Goal: Task Accomplishment & Management: Complete application form

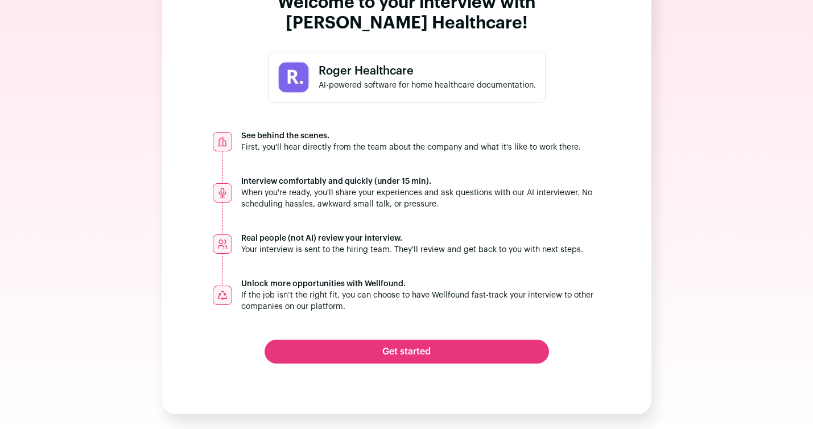
scroll to position [80, 0]
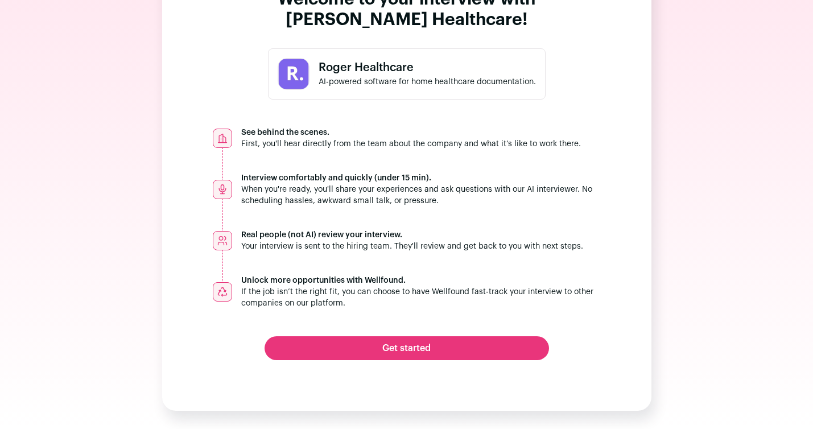
click at [406, 351] on link "Get started" at bounding box center [406, 348] width 284 height 24
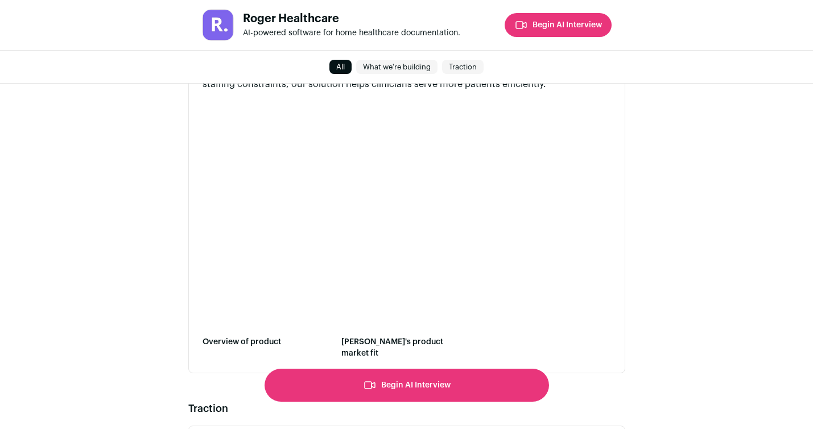
scroll to position [482, 0]
click at [278, 205] on button "button" at bounding box center [267, 214] width 130 height 231
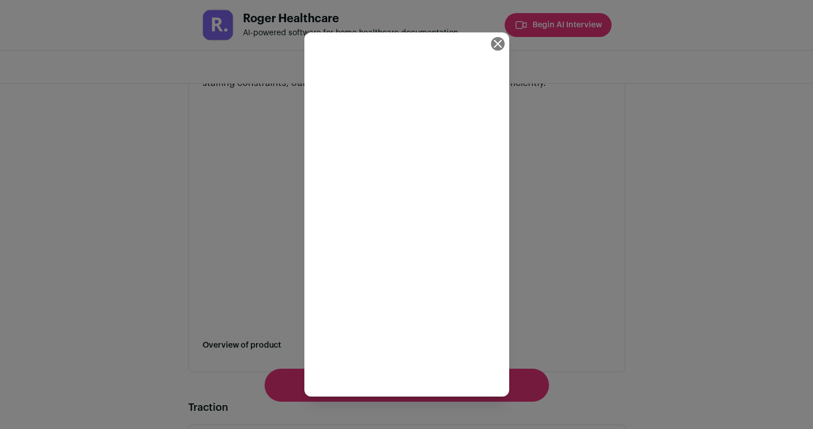
click at [498, 42] on icon "Close modal" at bounding box center [497, 43] width 7 height 7
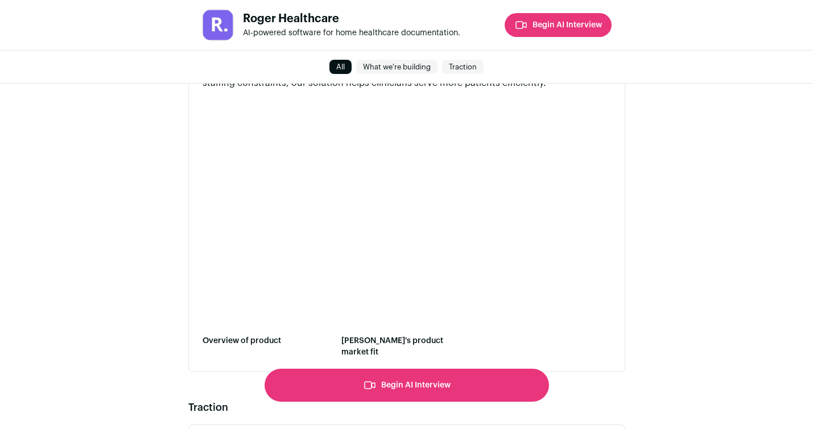
click at [434, 199] on button "button" at bounding box center [406, 214] width 130 height 231
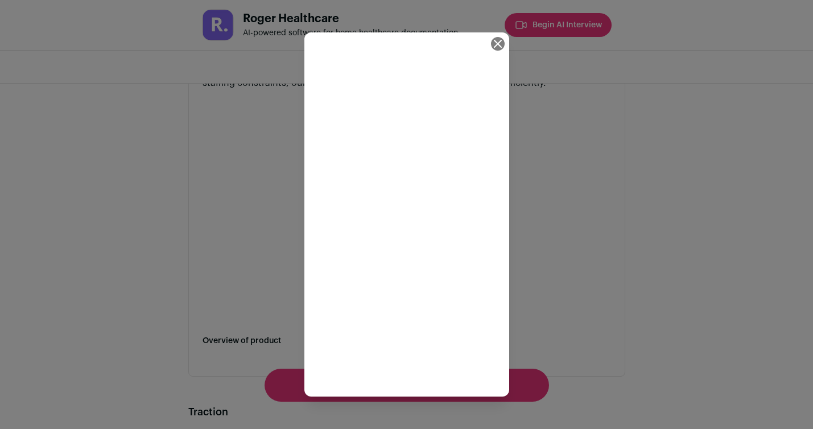
click at [498, 40] on icon "Close modal" at bounding box center [498, 44] width 14 height 14
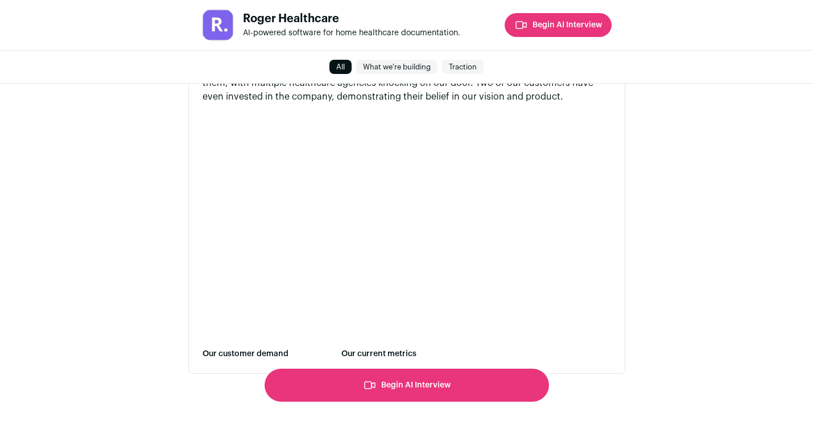
scroll to position [900, 0]
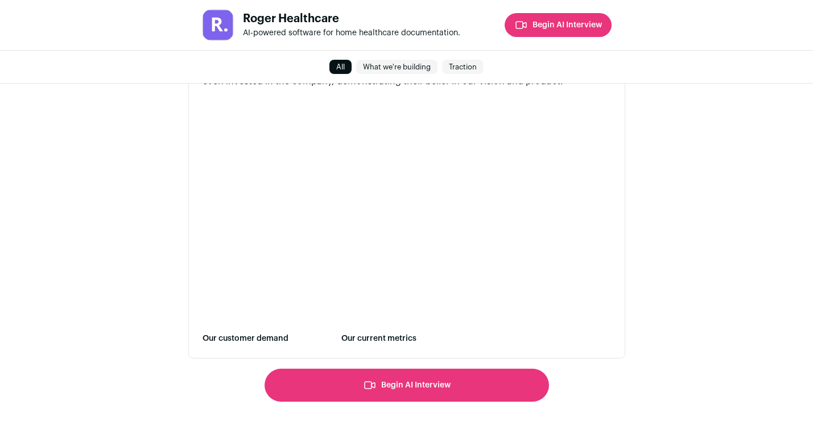
click at [267, 192] on button "button" at bounding box center [267, 212] width 130 height 231
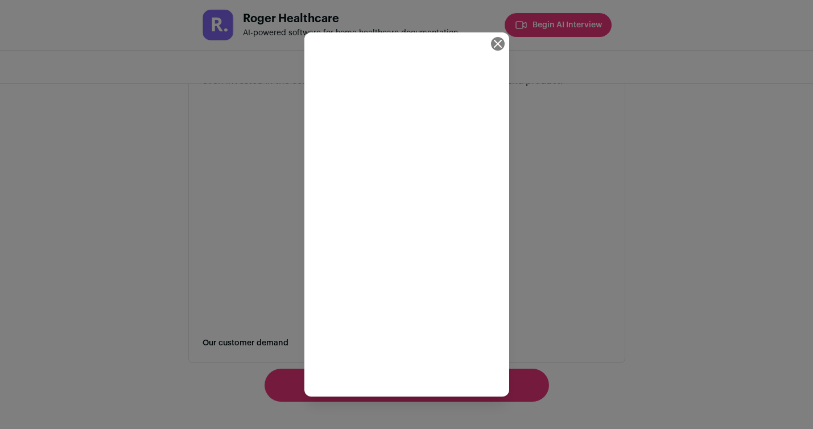
click at [499, 45] on icon "Close modal" at bounding box center [497, 43] width 7 height 7
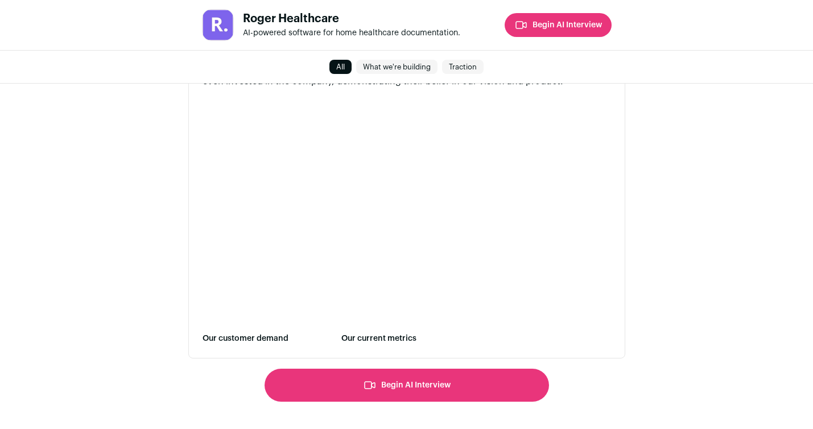
click at [403, 219] on button "button" at bounding box center [406, 212] width 130 height 231
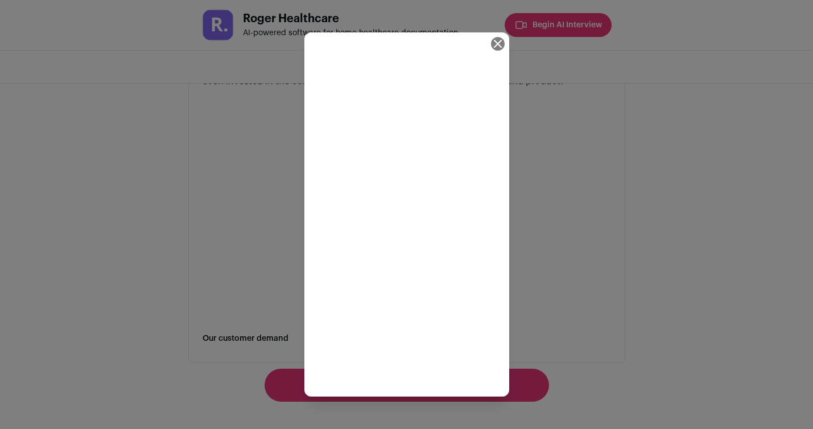
click at [496, 42] on icon "Close modal" at bounding box center [498, 44] width 14 height 14
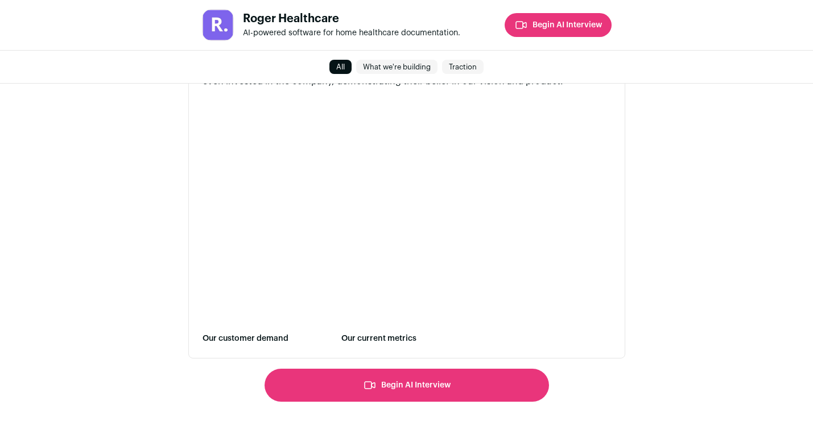
click at [423, 381] on button "Begin AI Interview" at bounding box center [406, 384] width 284 height 33
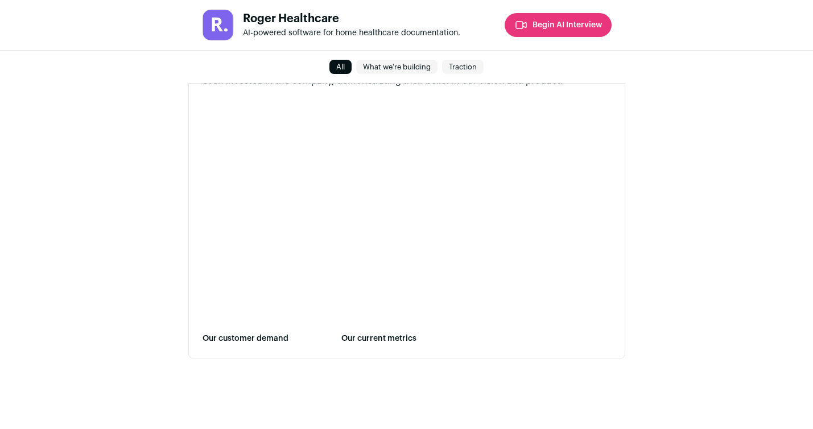
scroll to position [0, 0]
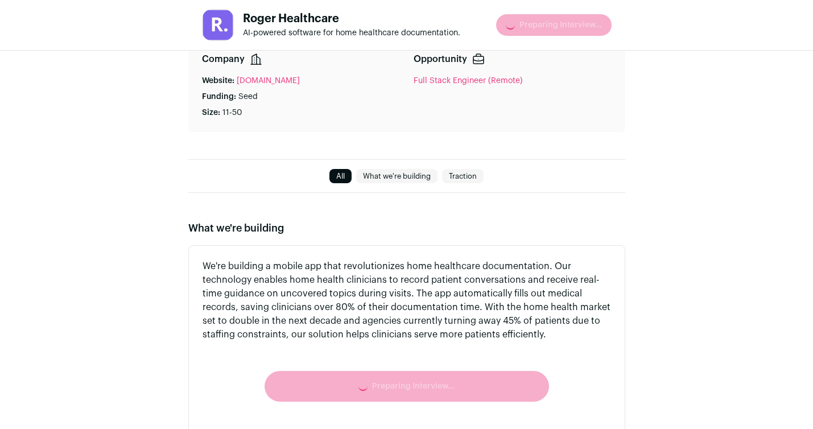
scroll to position [233, 0]
